Goal: Ask a question

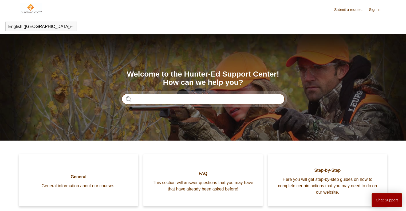
click at [135, 102] on input "Search" at bounding box center [203, 99] width 163 height 11
type input "*****"
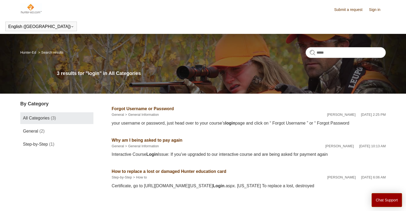
click at [159, 139] on link "Why am I being asked to pay again" at bounding box center [147, 140] width 71 height 5
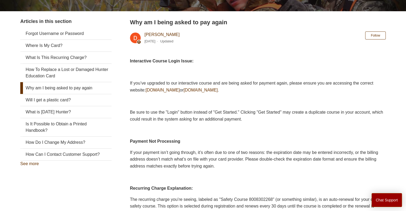
scroll to position [94, 0]
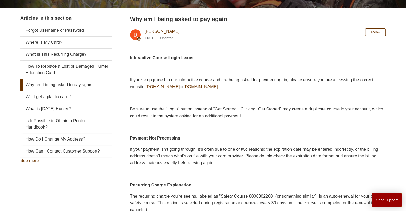
click at [180, 88] on span "[DOMAIN_NAME]" at bounding box center [162, 87] width 34 height 5
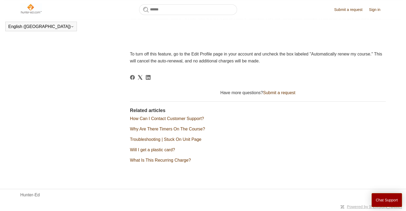
scroll to position [252, 0]
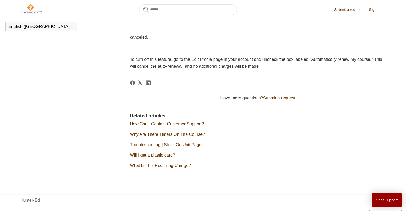
click at [189, 123] on link "How Can I Contact Customer Support?" at bounding box center [167, 124] width 74 height 5
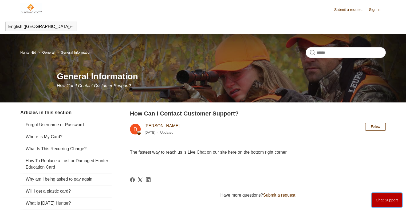
click at [394, 201] on button "Chat Support" at bounding box center [386, 200] width 31 height 14
